Goal: Information Seeking & Learning: Find specific page/section

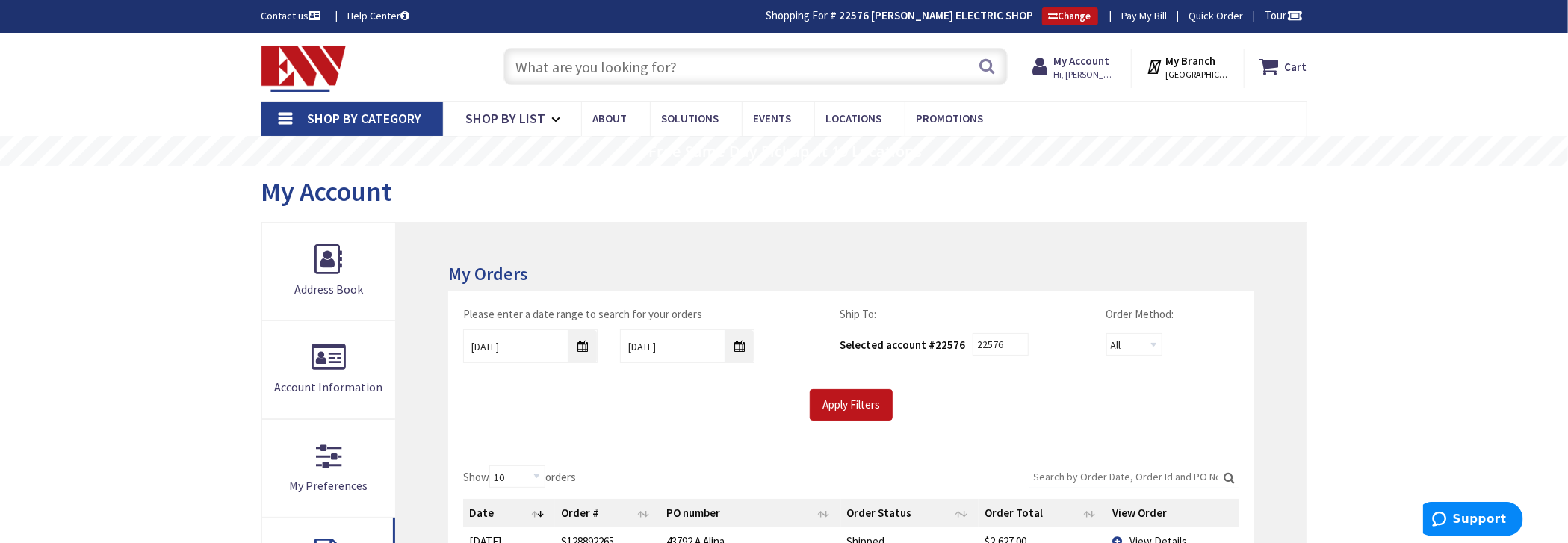
click at [553, 72] on input "text" at bounding box center [755, 66] width 504 height 37
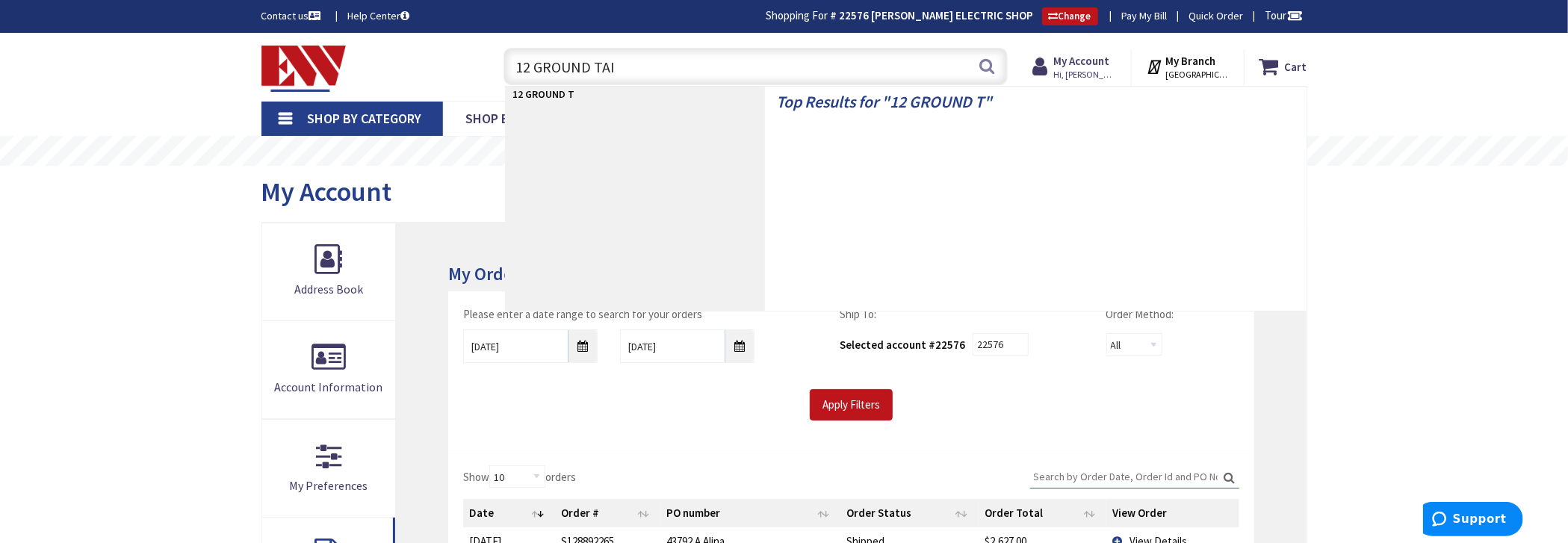
type input "12 GROUND TAIL"
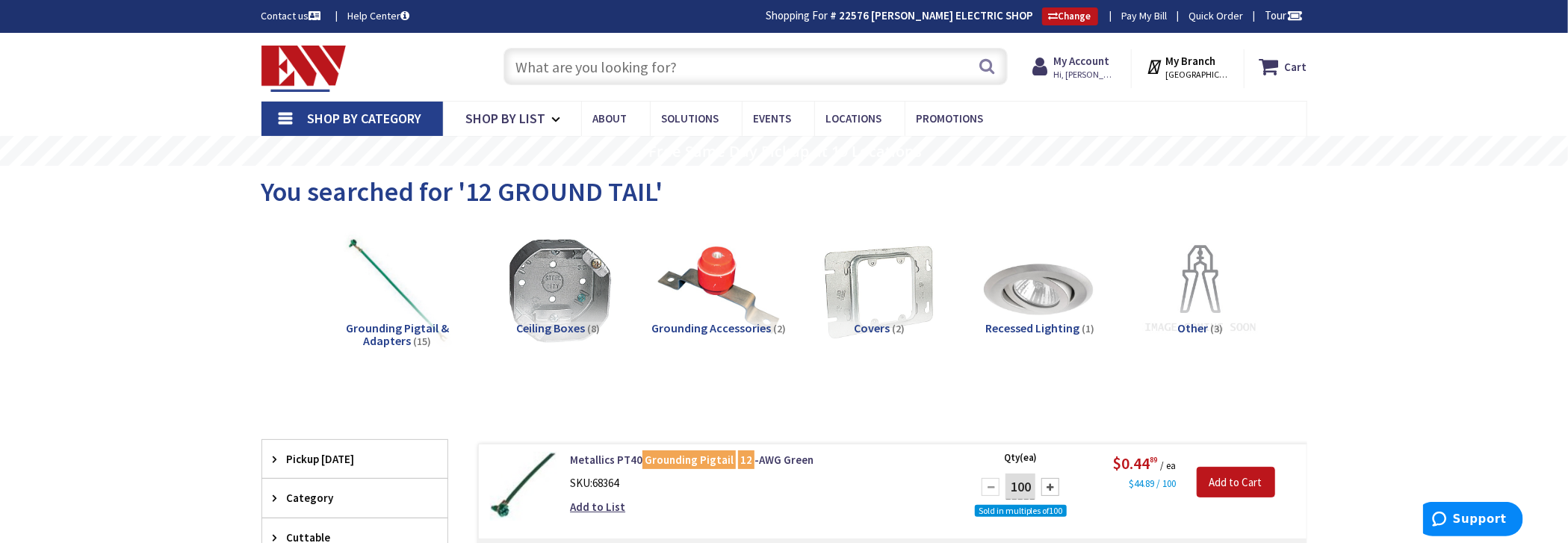
click at [697, 53] on input "text" at bounding box center [755, 66] width 504 height 37
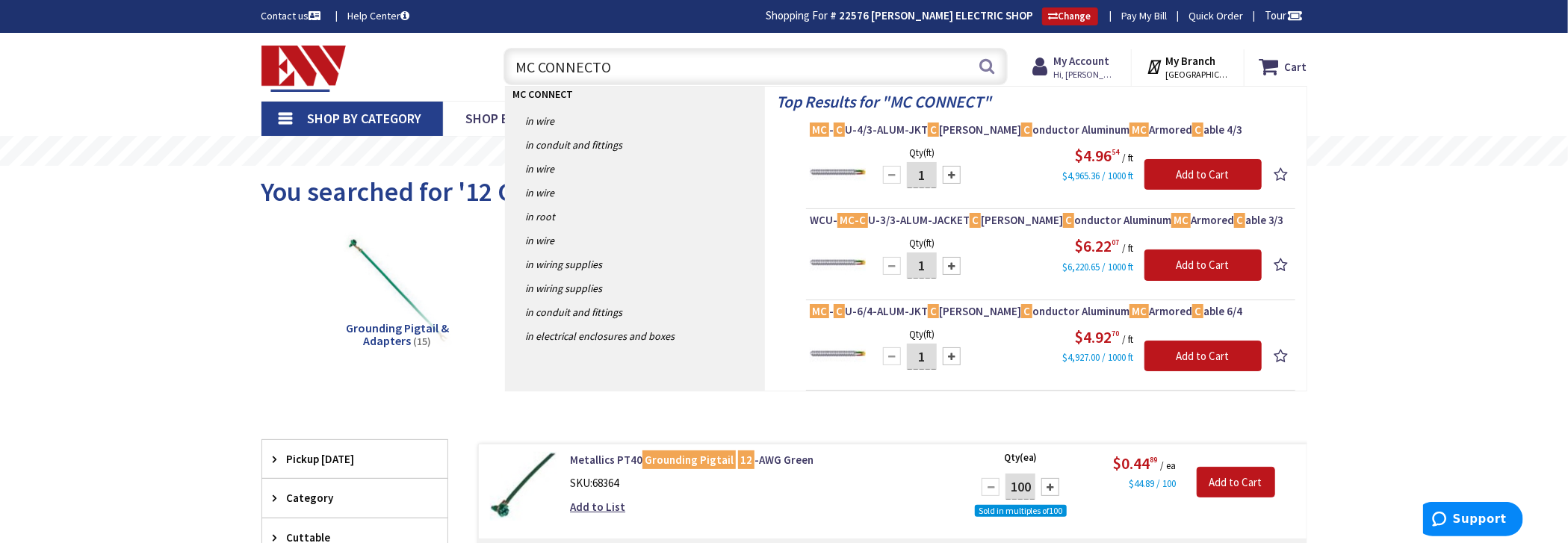
type input "MC CONNECTOR"
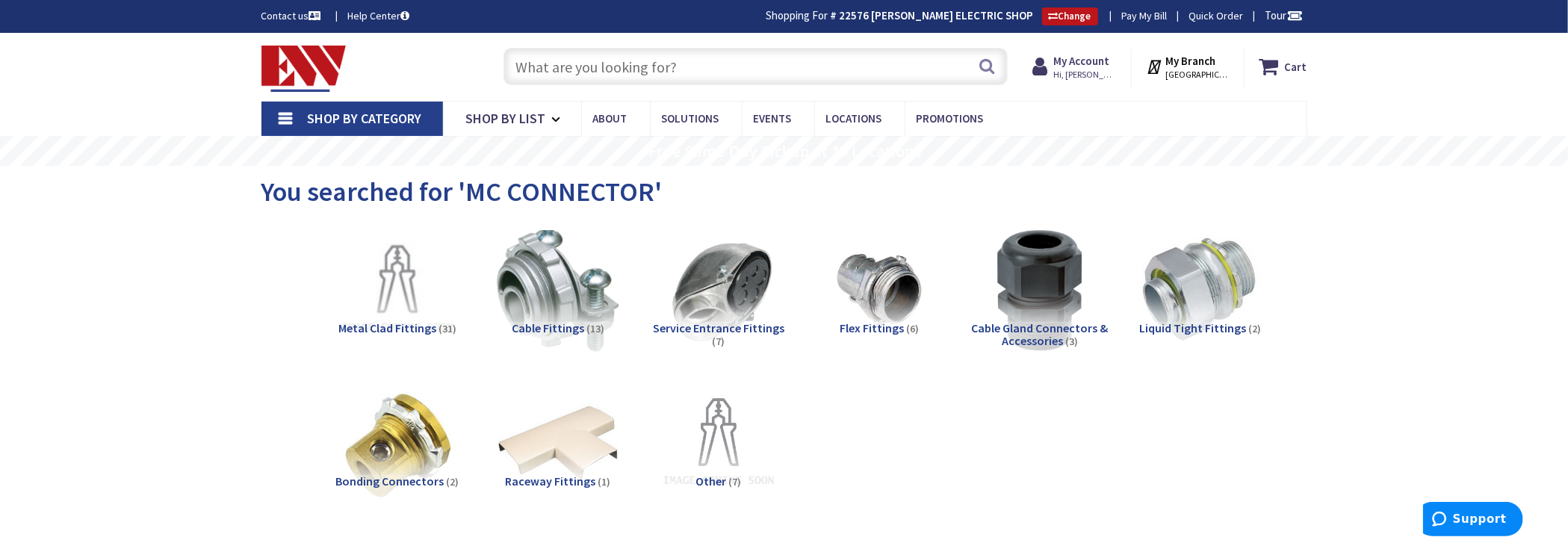
click at [610, 75] on input "text" at bounding box center [755, 66] width 504 height 37
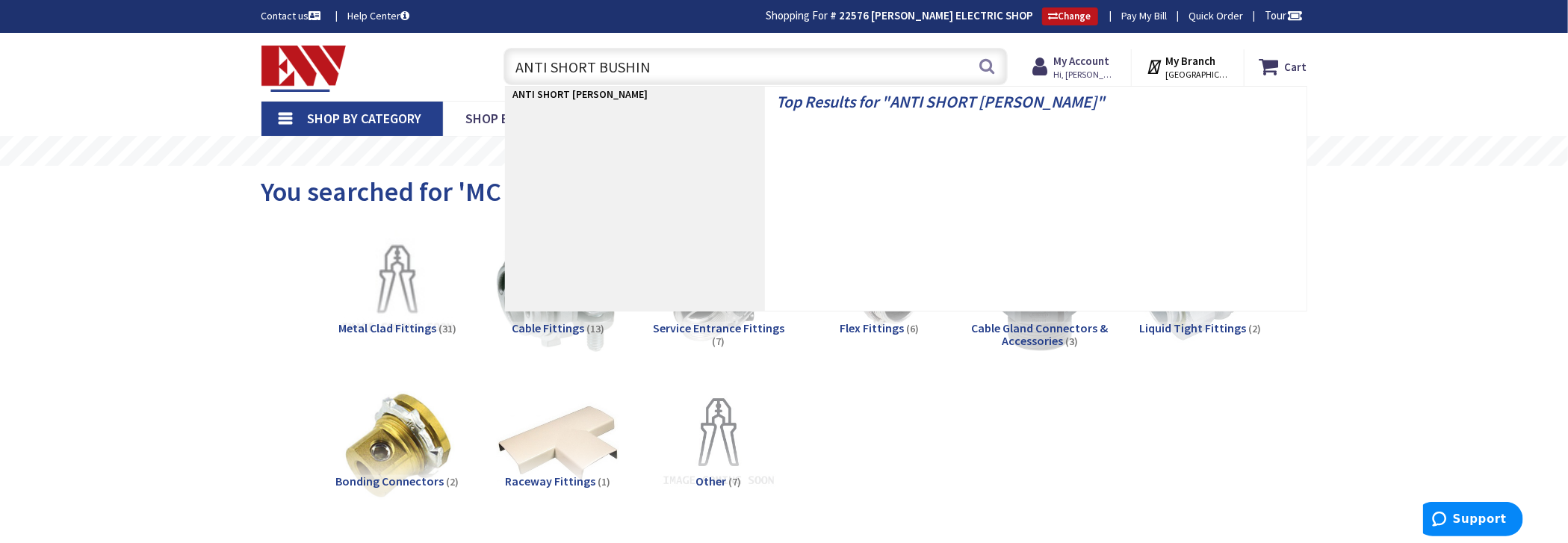
type input "ANTI SHORT BUSHING"
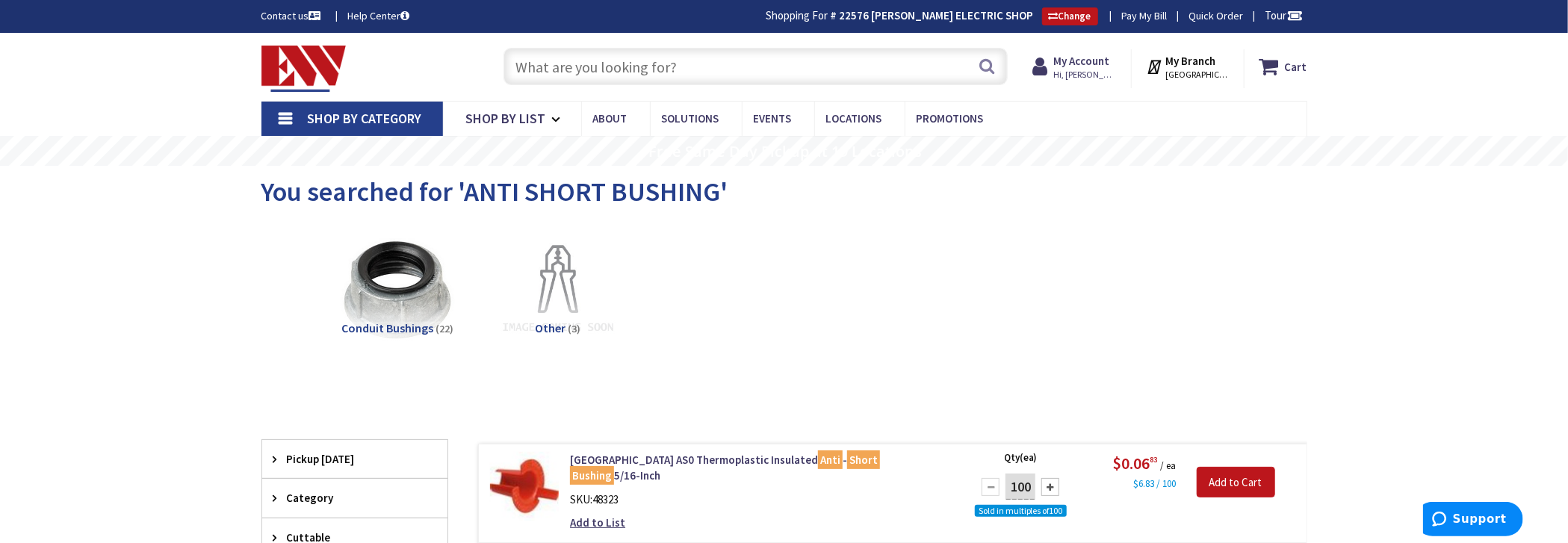
click at [725, 68] on input "text" at bounding box center [755, 66] width 504 height 37
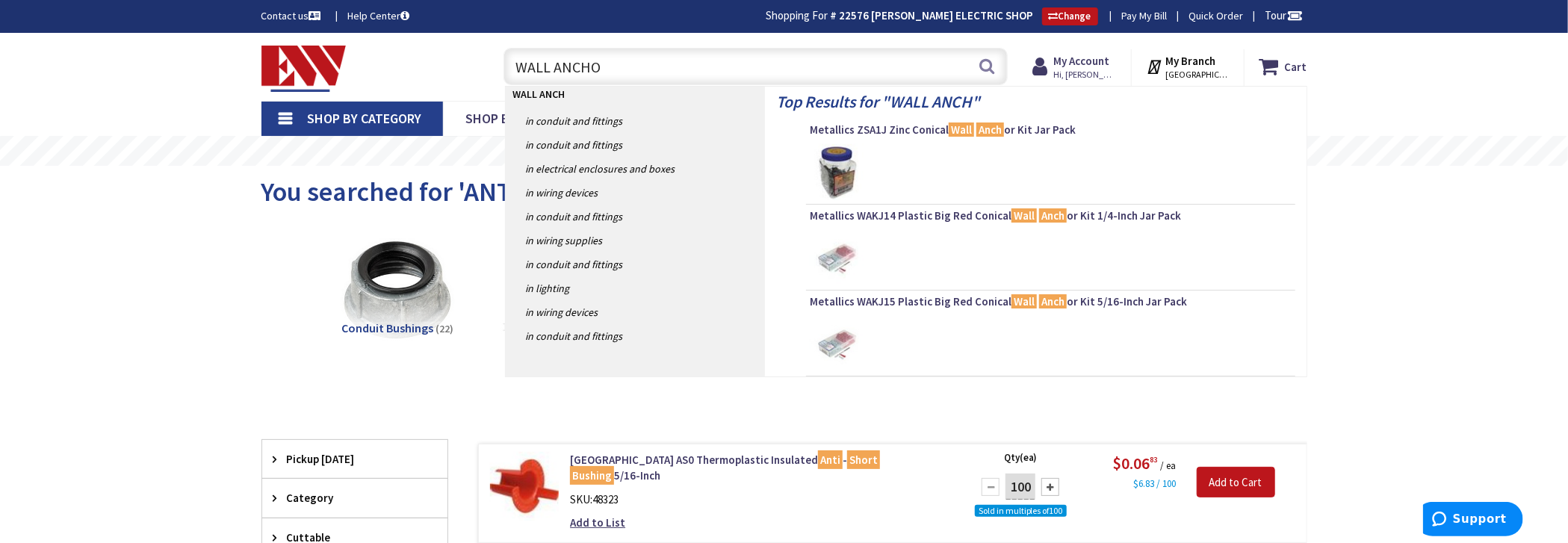
type input "WALL ANCHOR"
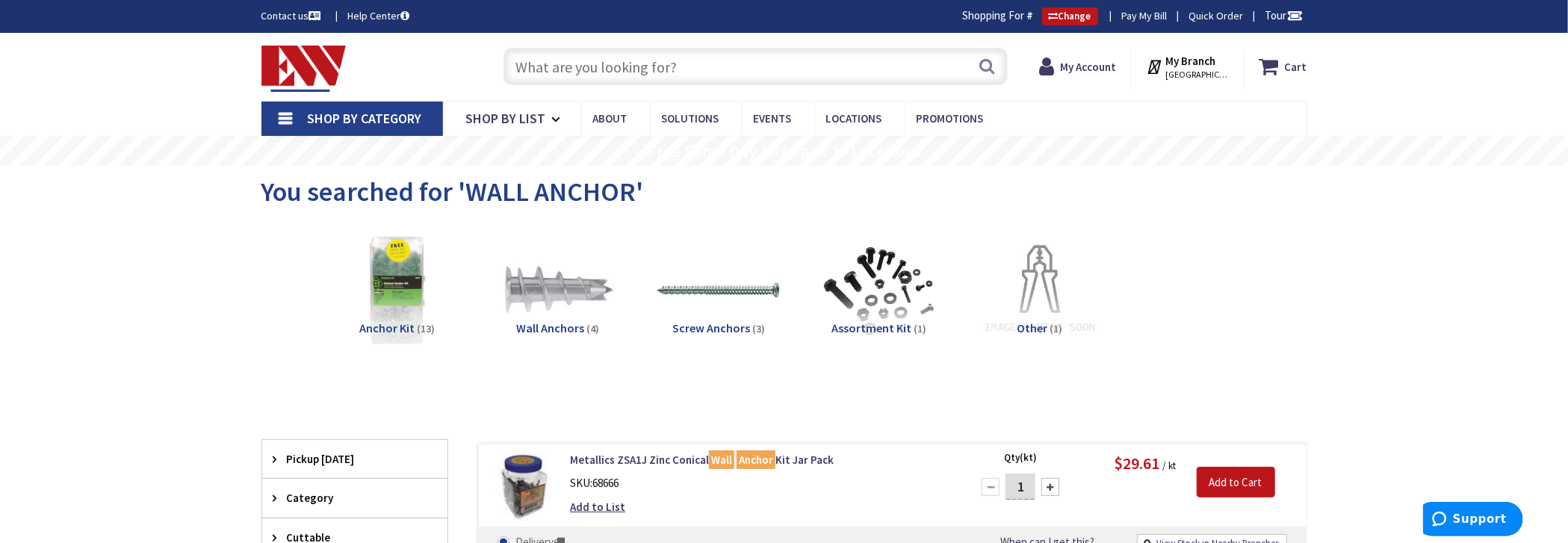
click at [530, 473] on img at bounding box center [525, 487] width 70 height 70
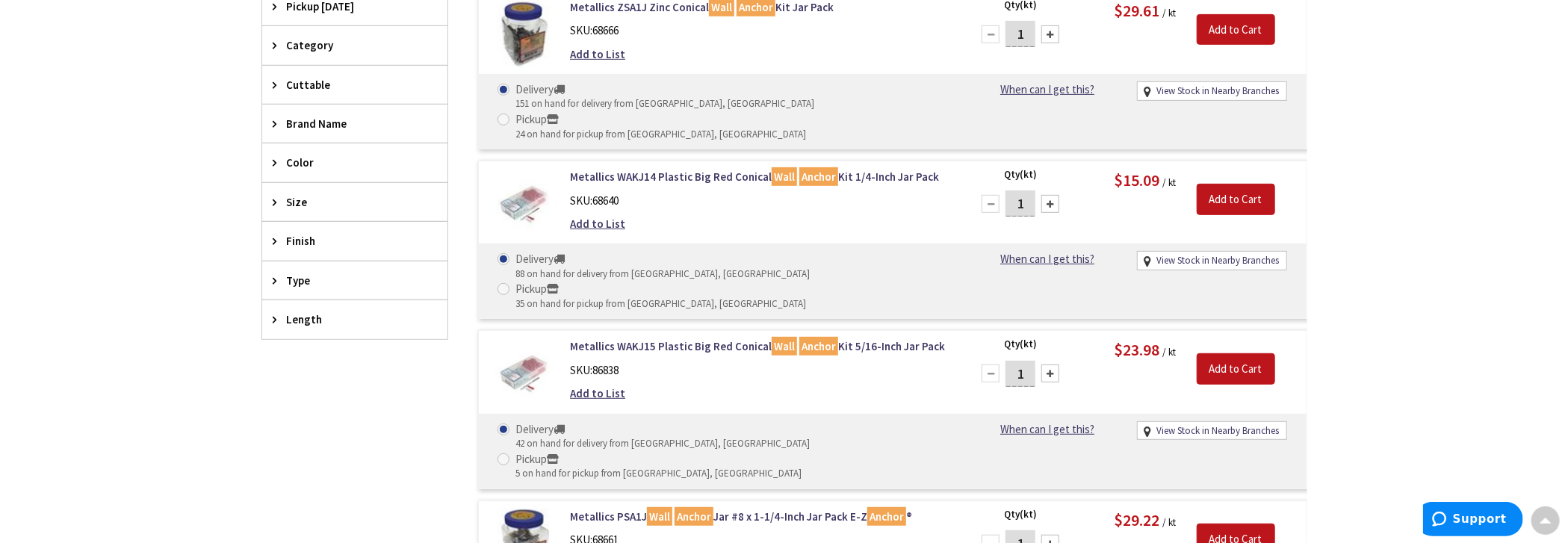
scroll to position [77, 0]
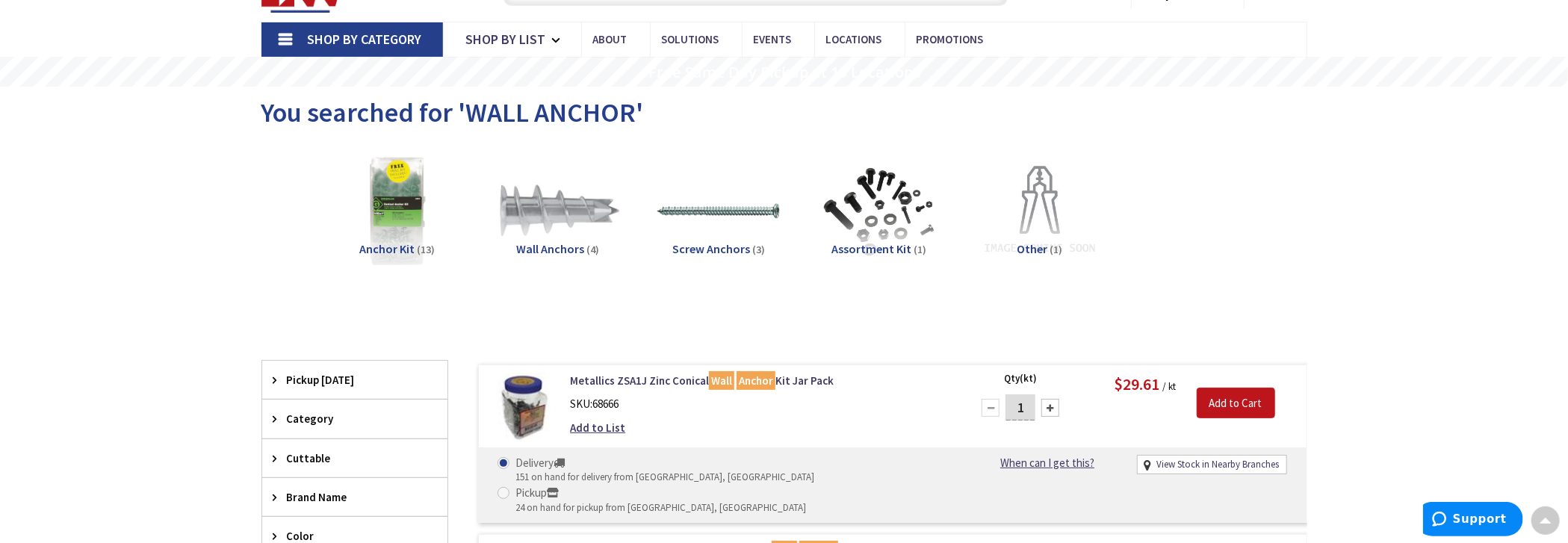
click at [576, 202] on img at bounding box center [558, 211] width 135 height 135
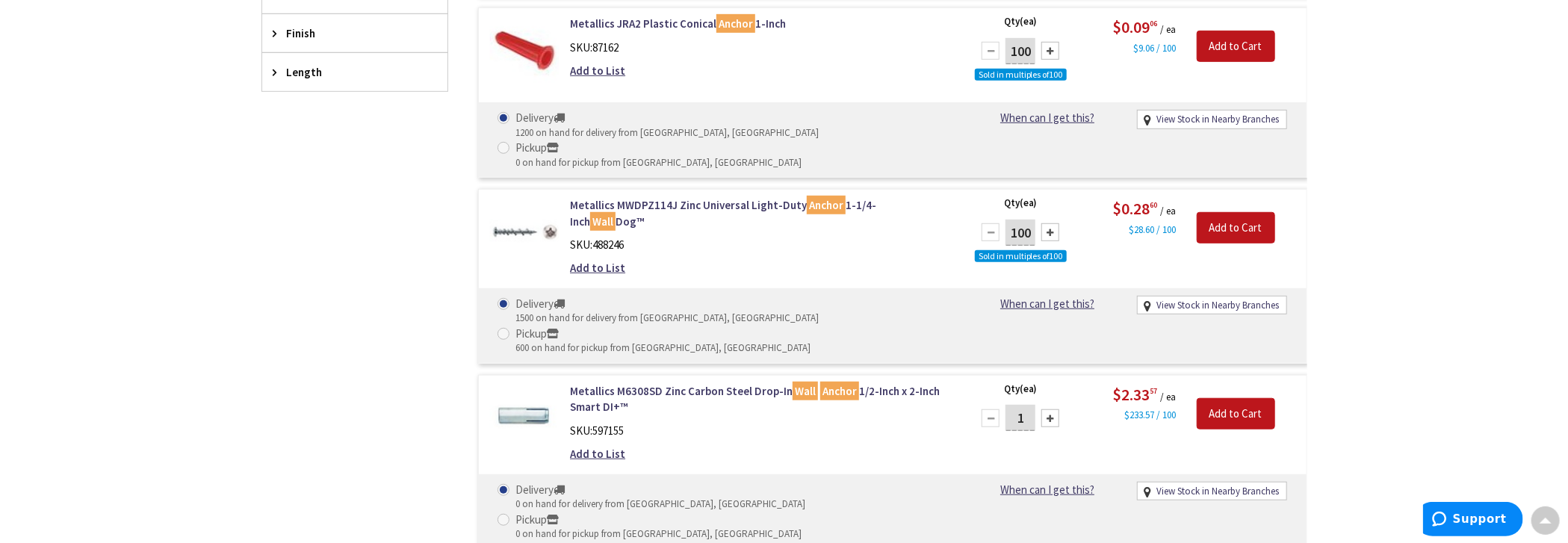
scroll to position [262, 0]
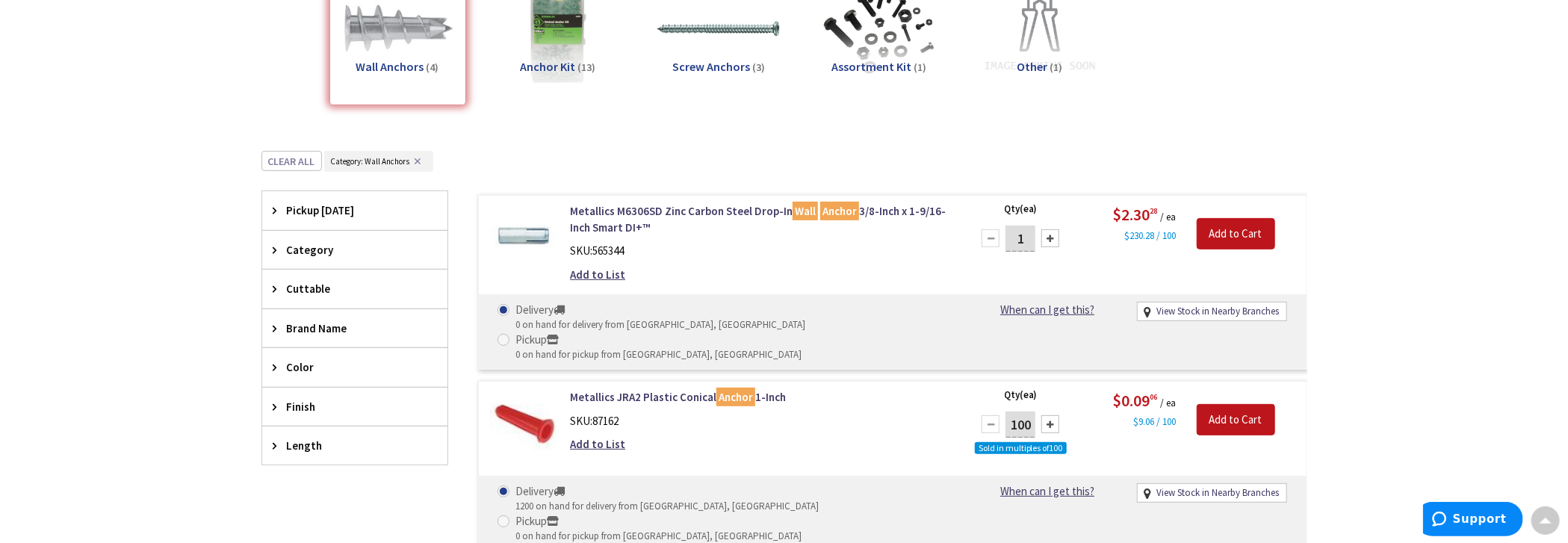
click at [575, 61] on h5 "Anchor Kit (13)" at bounding box center [558, 67] width 137 height 14
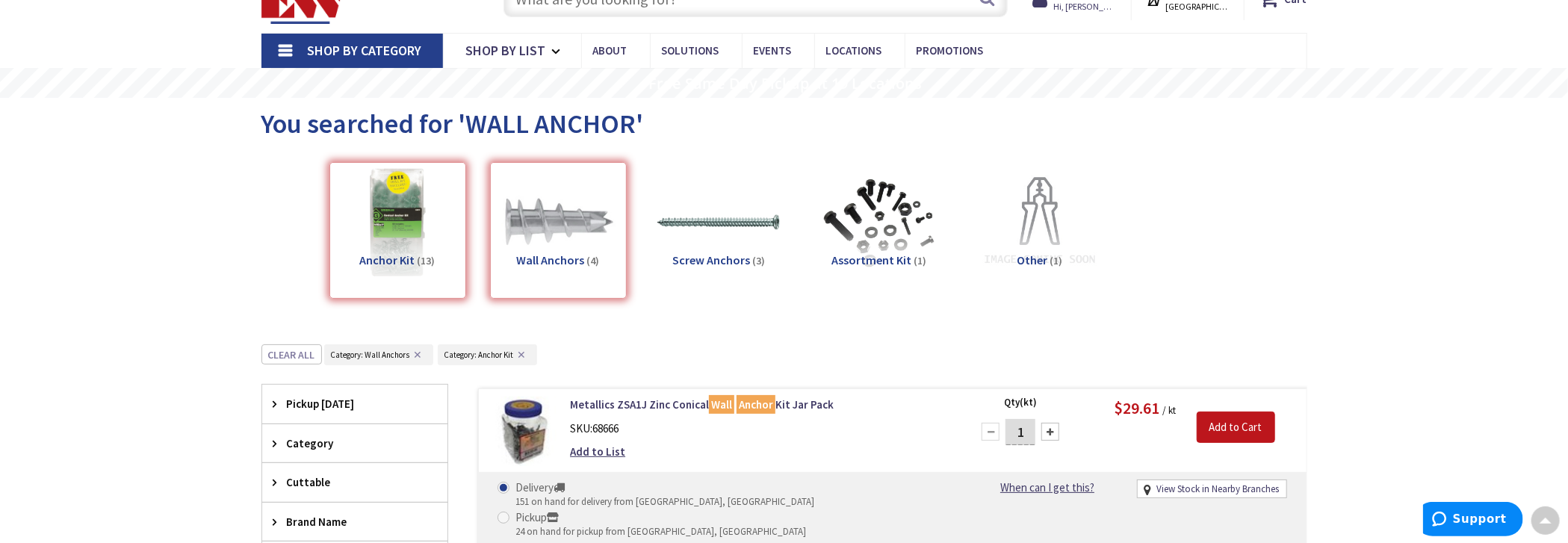
scroll to position [0, 0]
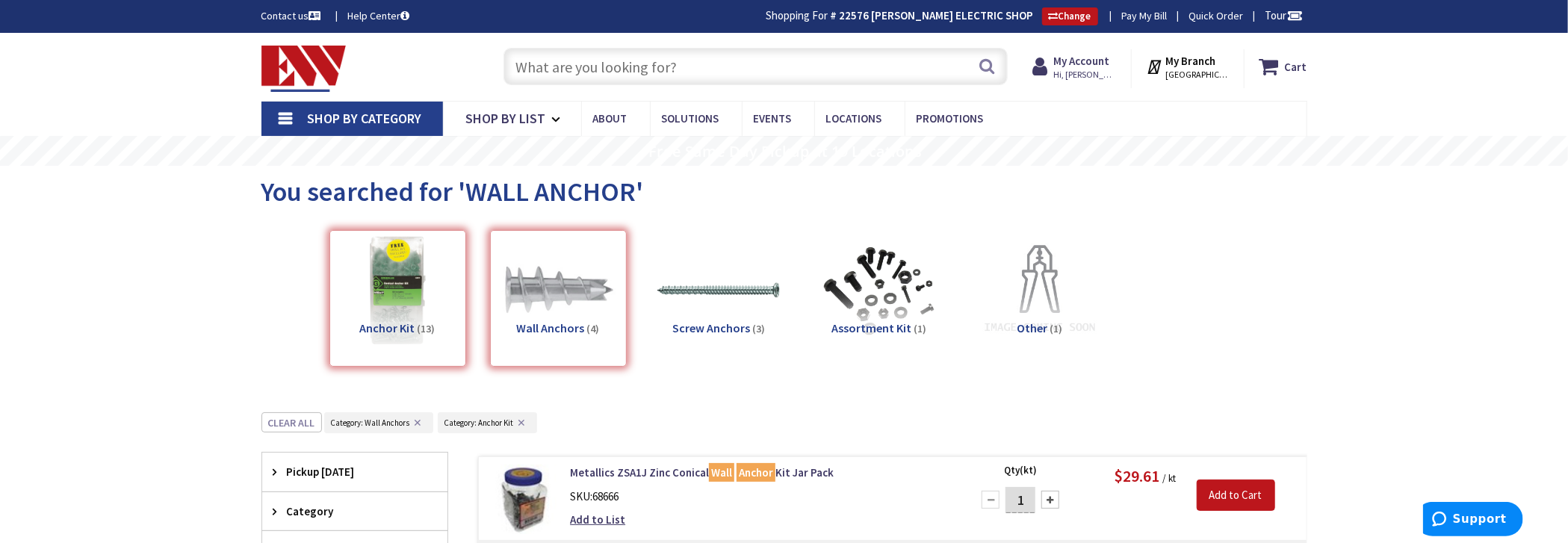
click at [625, 58] on input "text" at bounding box center [755, 66] width 504 height 37
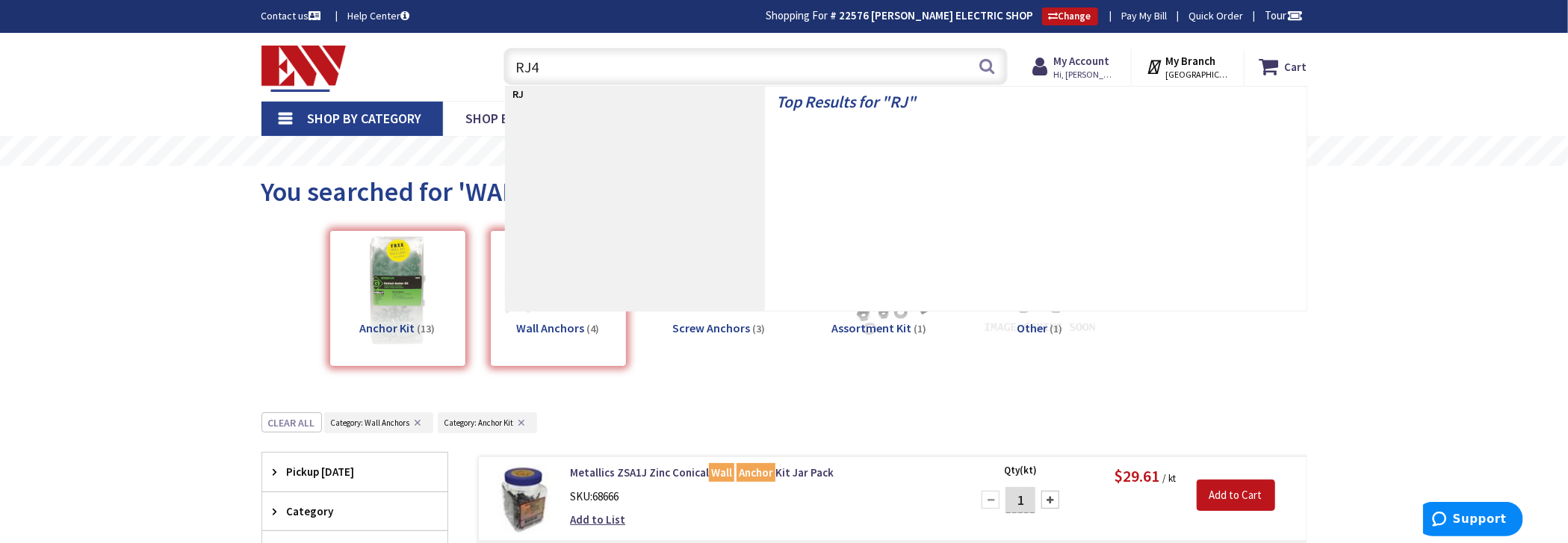
type input "RJ45"
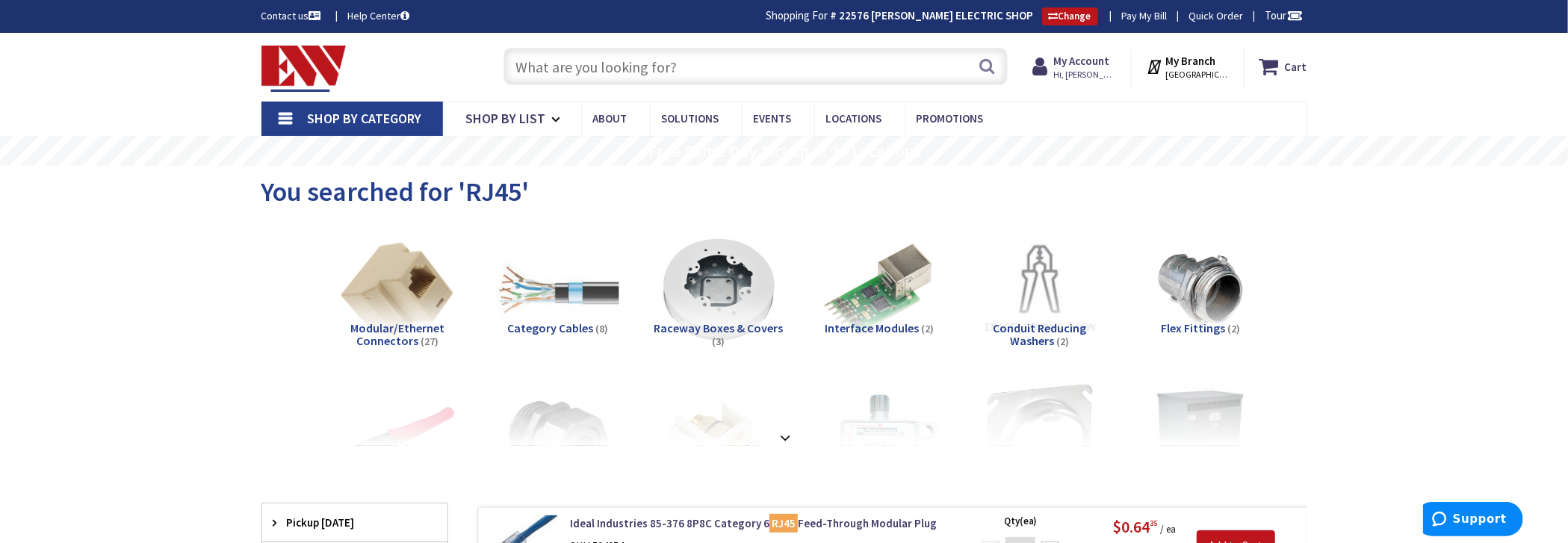
click at [562, 65] on input "text" at bounding box center [755, 66] width 504 height 37
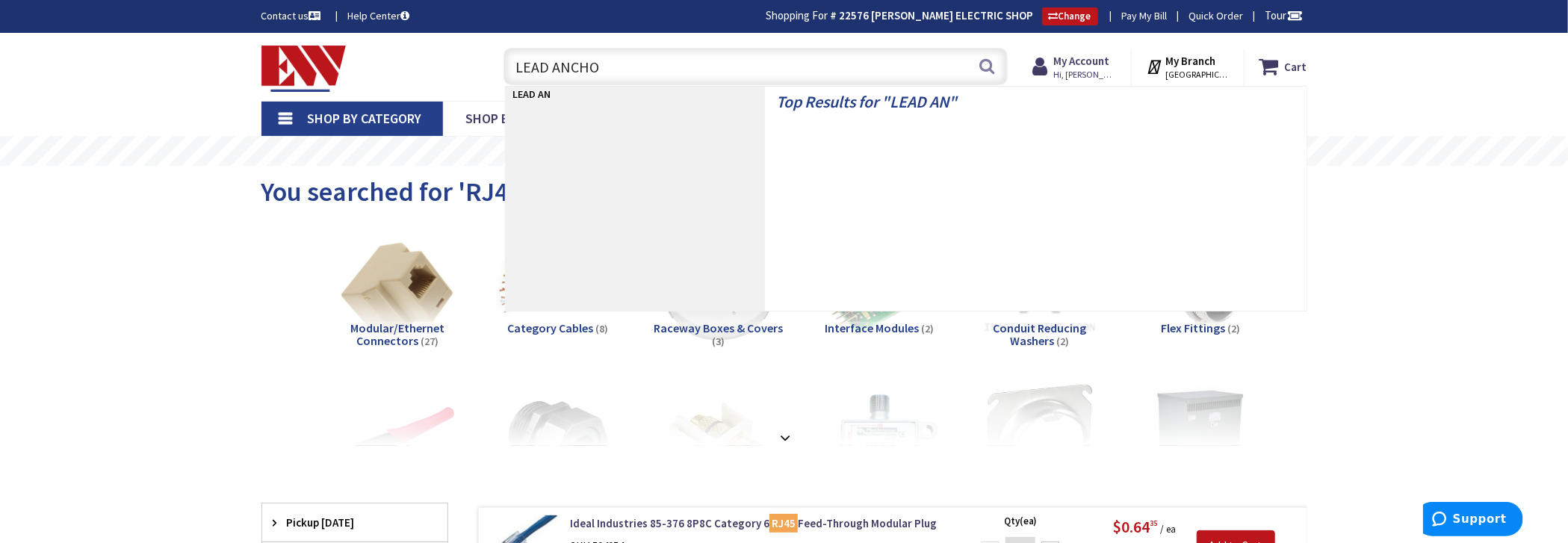
type input "LEAD ANCHOR"
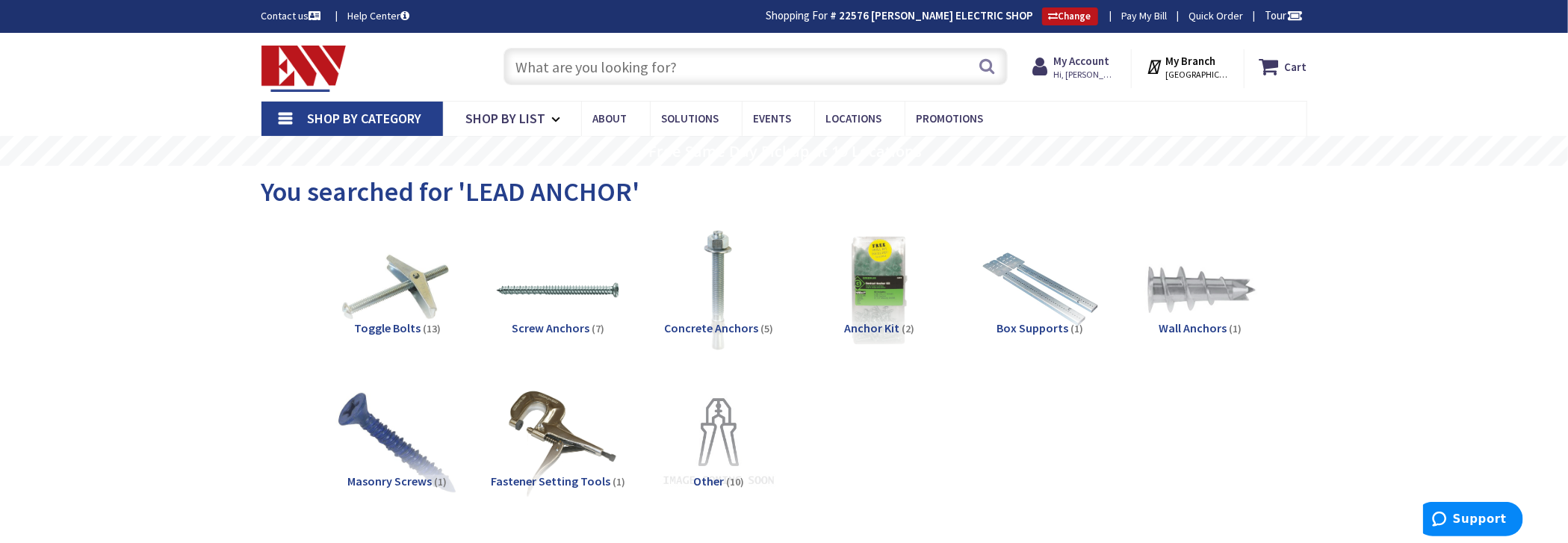
click at [599, 69] on input "text" at bounding box center [755, 66] width 504 height 37
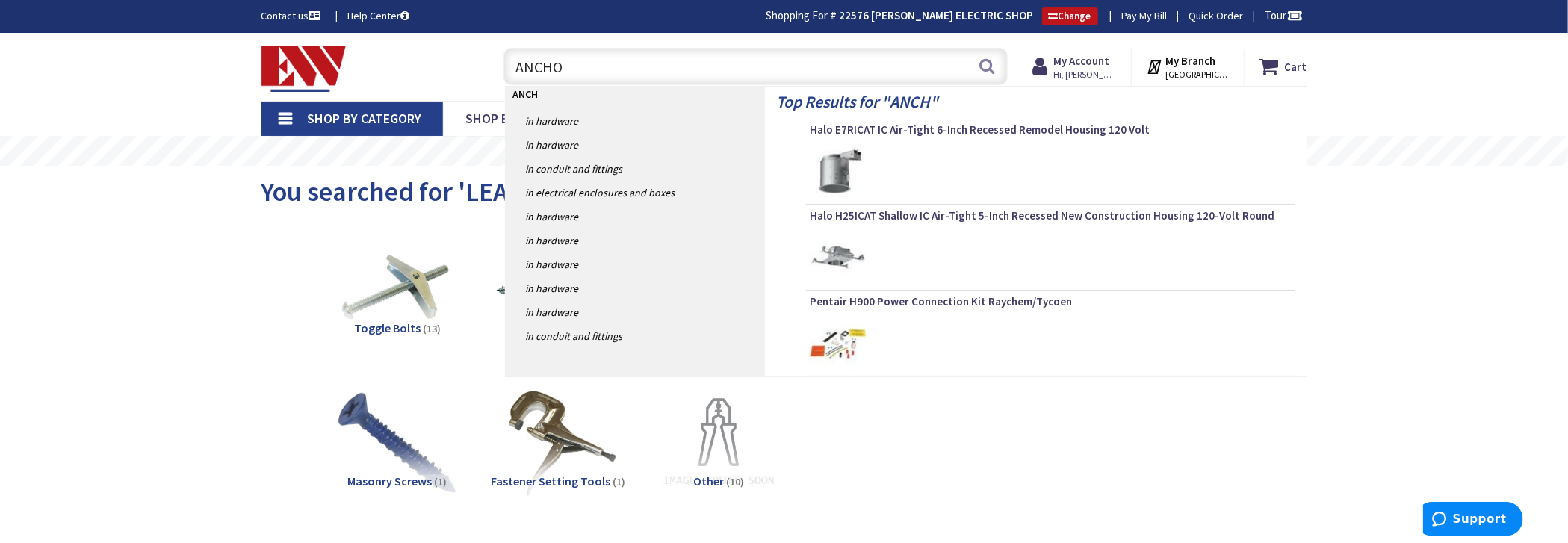
type input "ANCHOR"
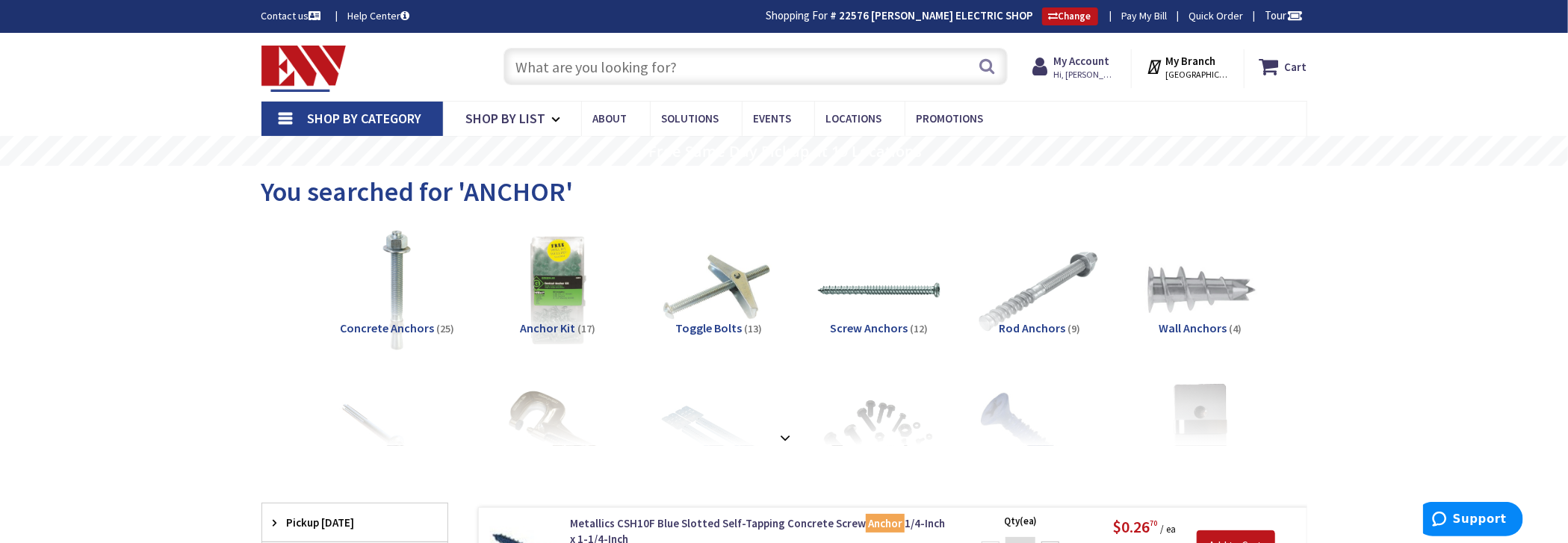
click at [643, 73] on input "text" at bounding box center [755, 66] width 504 height 37
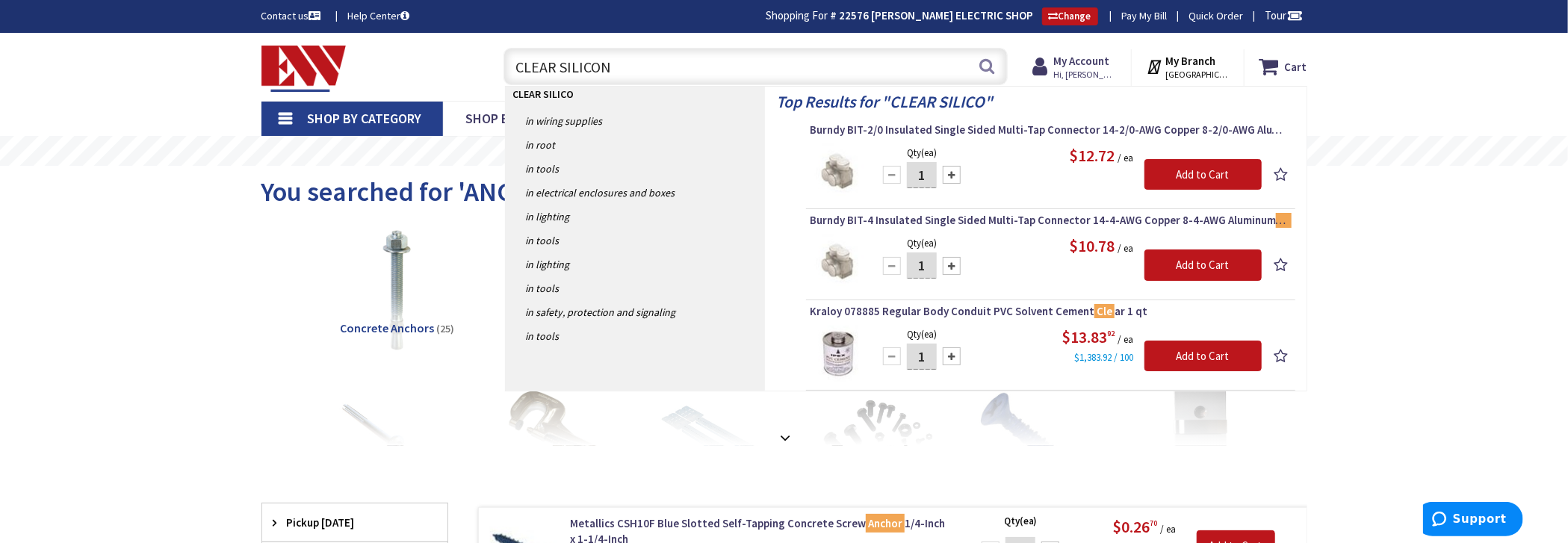
type input "CLEAR SILICONE"
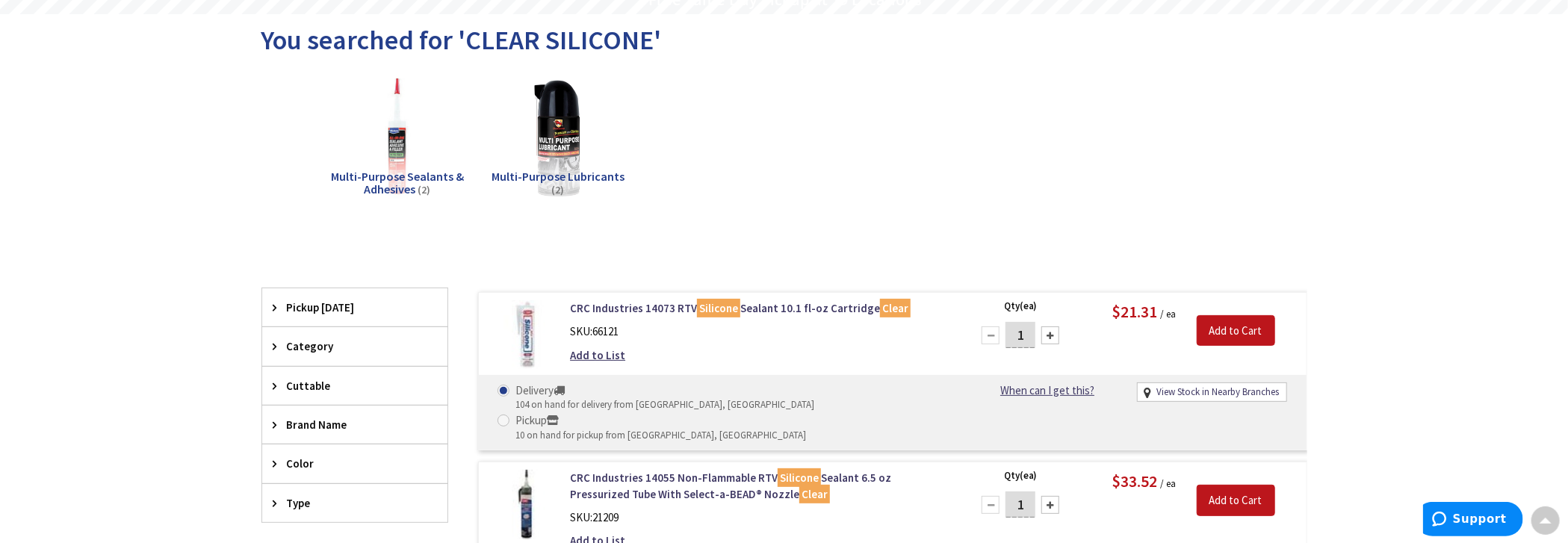
scroll to position [151, 0]
